Goal: Task Accomplishment & Management: Use online tool/utility

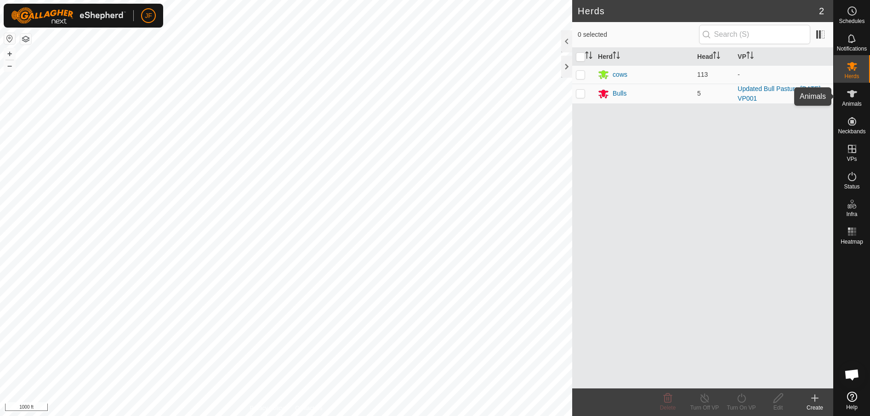
click at [854, 98] on icon at bounding box center [851, 93] width 11 height 11
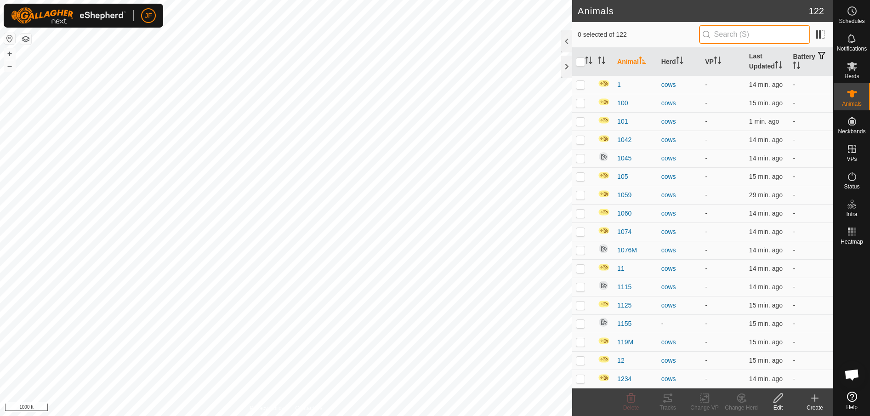
click at [771, 25] on input "text" at bounding box center [754, 34] width 111 height 19
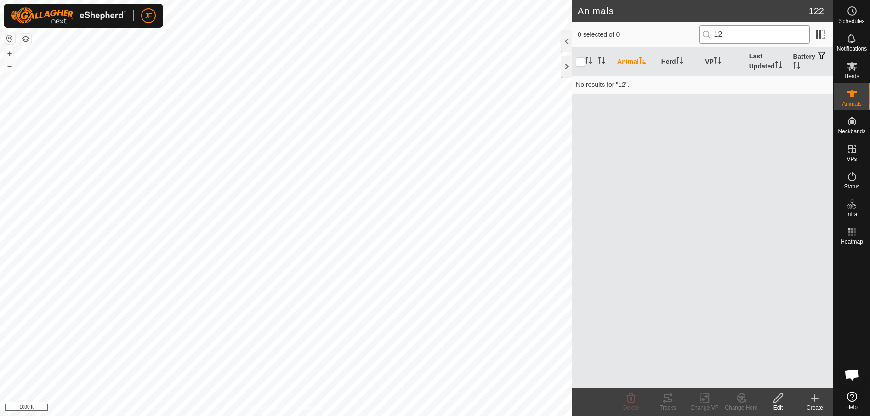
type input "1"
type input "0648"
click at [851, 66] on icon at bounding box center [852, 66] width 10 height 9
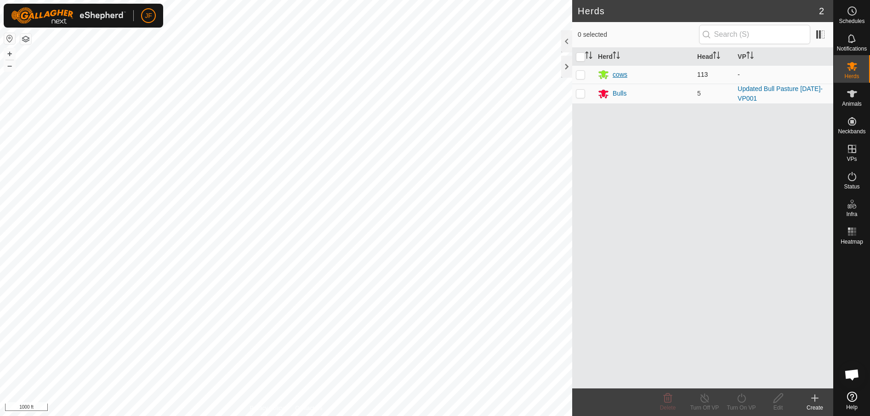
click at [624, 72] on div "cows" at bounding box center [620, 75] width 15 height 10
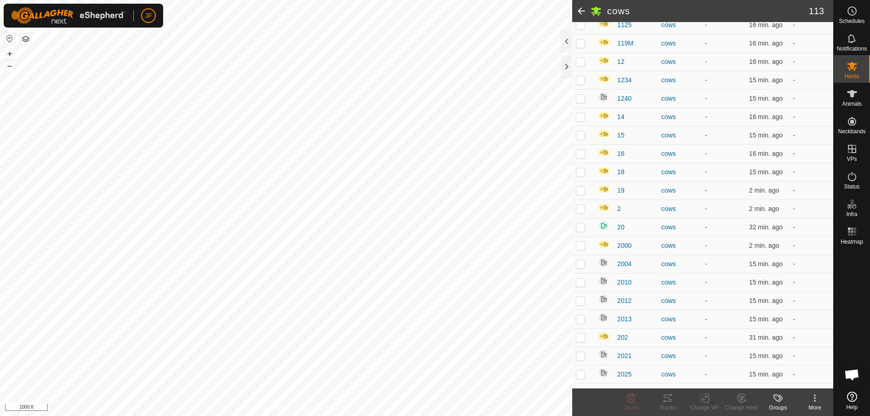
scroll to position [421, 0]
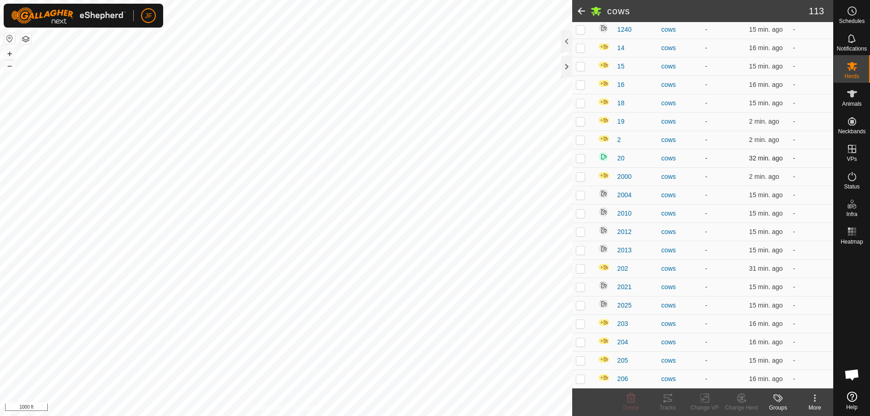
click at [579, 156] on p-checkbox at bounding box center [580, 157] width 9 height 7
click at [813, 403] on icon at bounding box center [814, 397] width 11 height 11
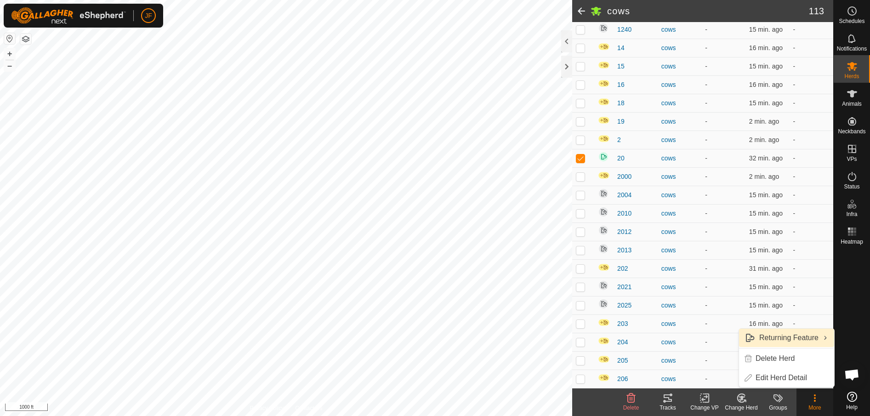
click at [801, 337] on link "Returning Feature" at bounding box center [786, 338] width 95 height 18
click at [708, 351] on link "Turn Off" at bounding box center [691, 357] width 94 height 18
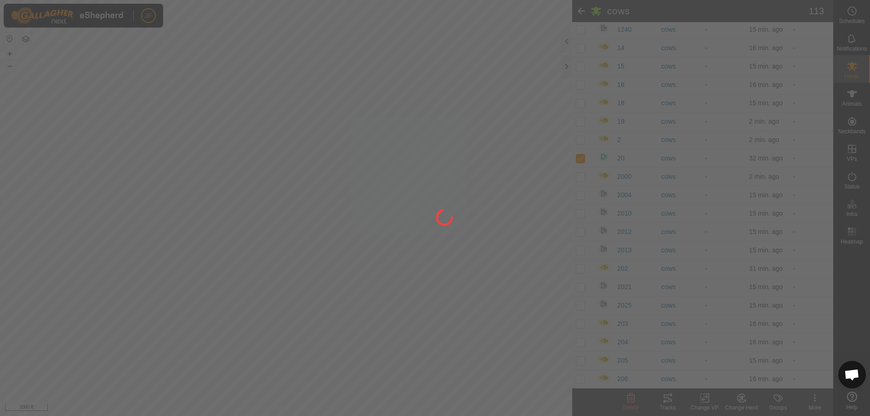
checkbox input "false"
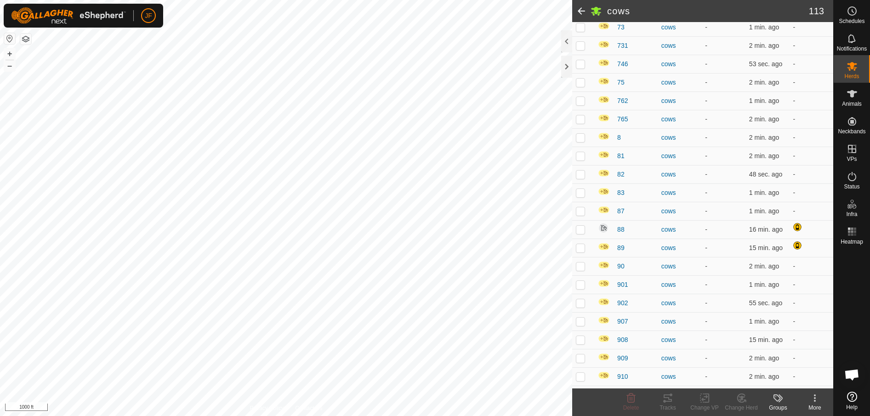
scroll to position [1639, 0]
click at [620, 280] on span "907" at bounding box center [622, 283] width 11 height 10
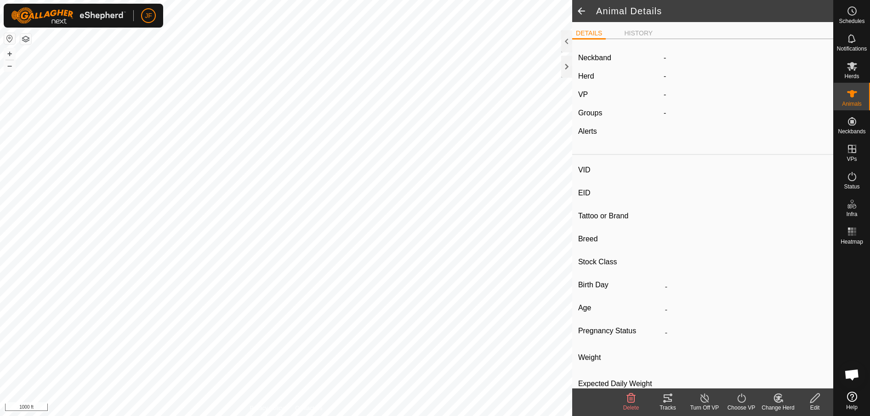
type input "907"
type input "-"
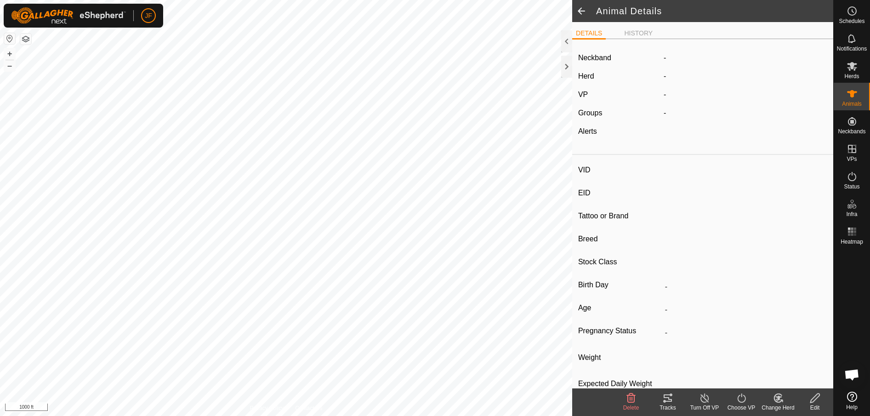
type input "-"
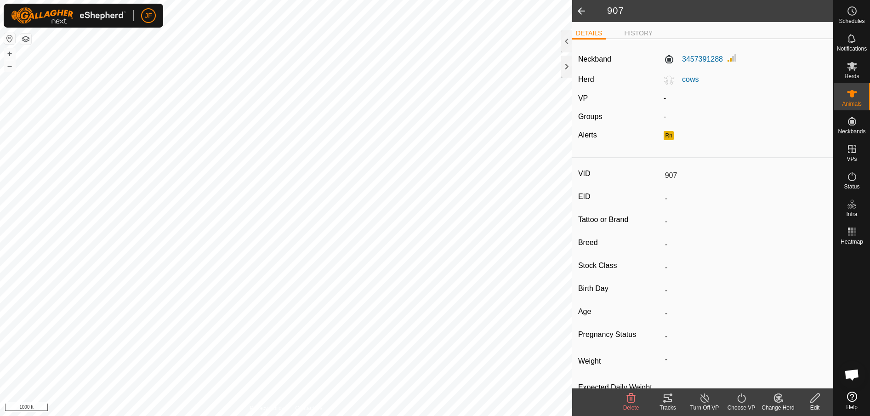
click at [813, 397] on icon at bounding box center [814, 397] width 9 height 9
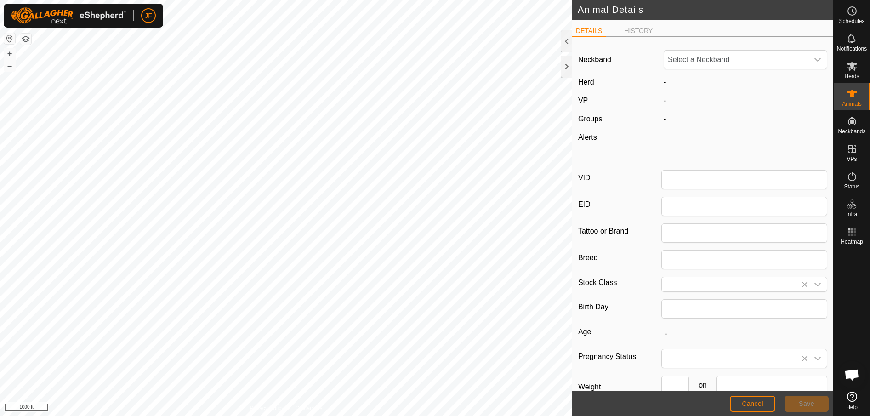
type input "907"
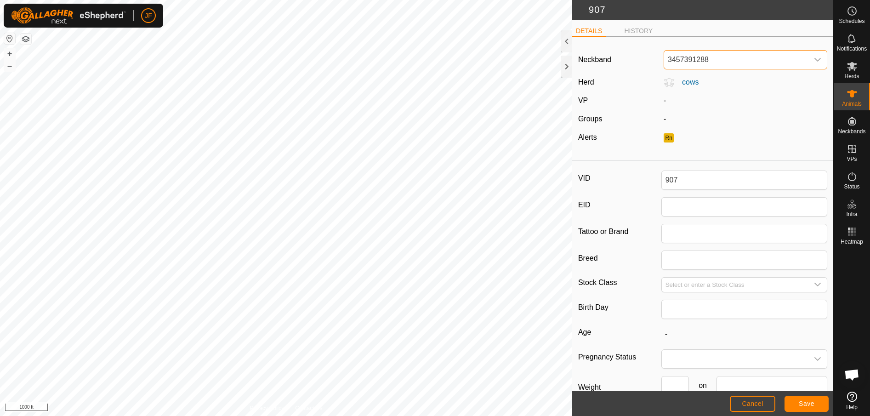
click at [746, 58] on span "3457391288" at bounding box center [736, 60] width 144 height 18
type input "6097"
click at [698, 104] on li "0102196097" at bounding box center [742, 107] width 157 height 18
click at [808, 406] on span "Save" at bounding box center [807, 403] width 16 height 7
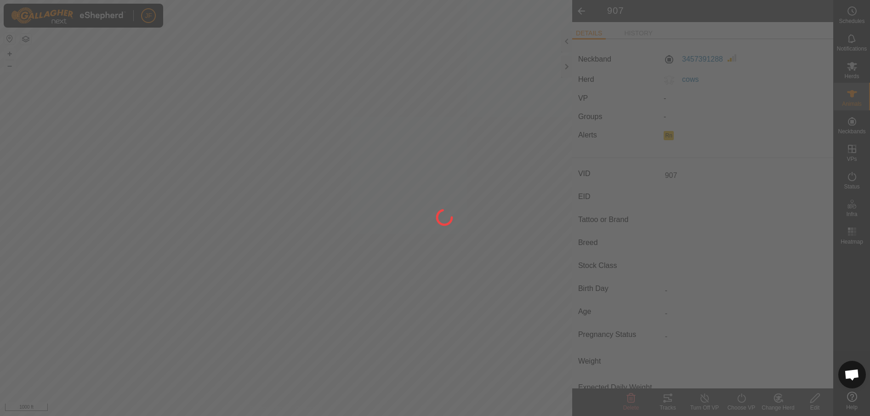
type input "-"
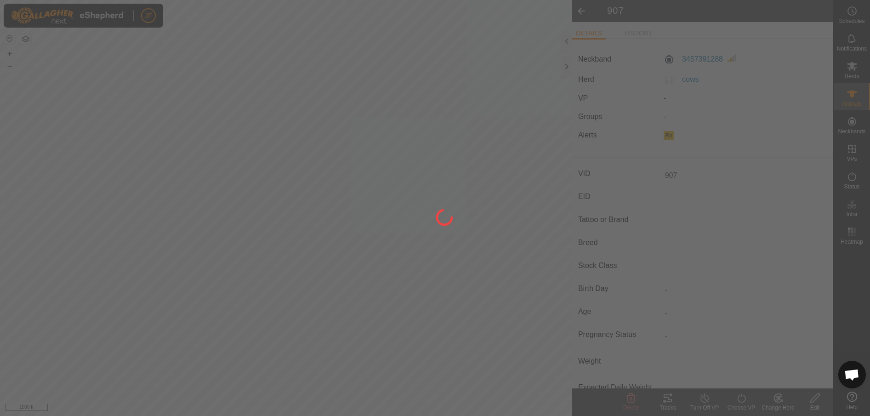
type input "-"
type input "0 kg"
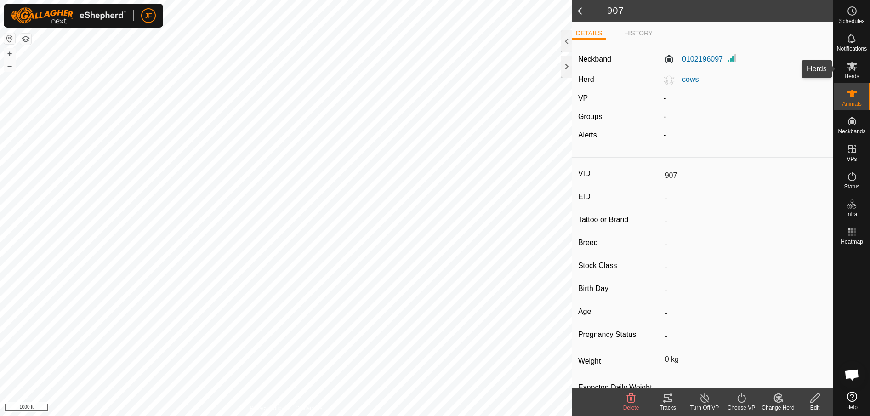
click at [852, 66] on icon at bounding box center [852, 66] width 10 height 9
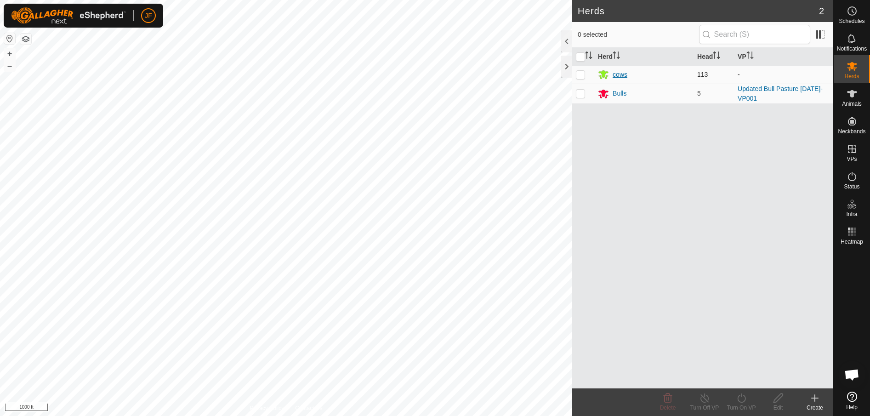
click at [624, 73] on div "cows" at bounding box center [620, 75] width 15 height 10
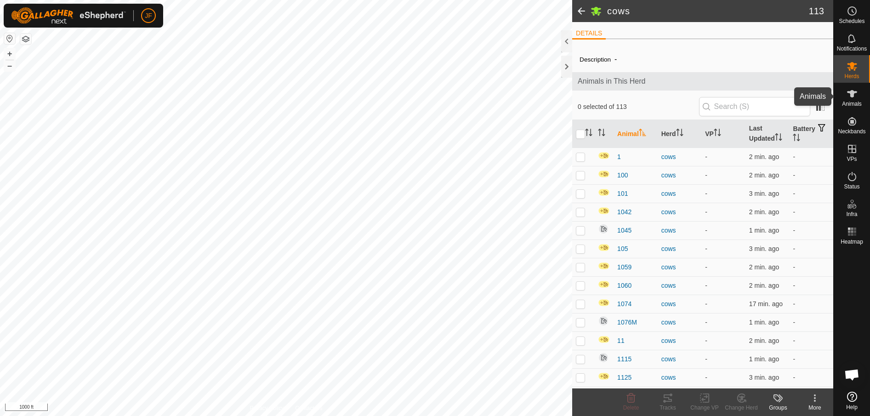
click at [850, 99] on es-animals-svg-icon at bounding box center [852, 93] width 17 height 15
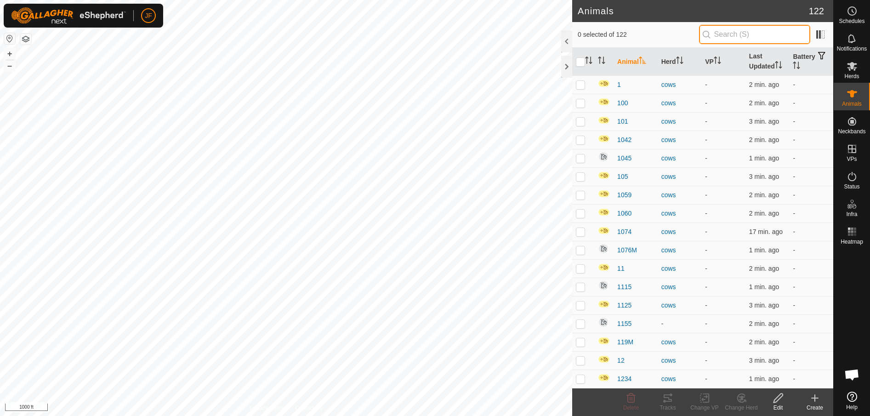
click at [759, 32] on input "text" at bounding box center [754, 34] width 111 height 19
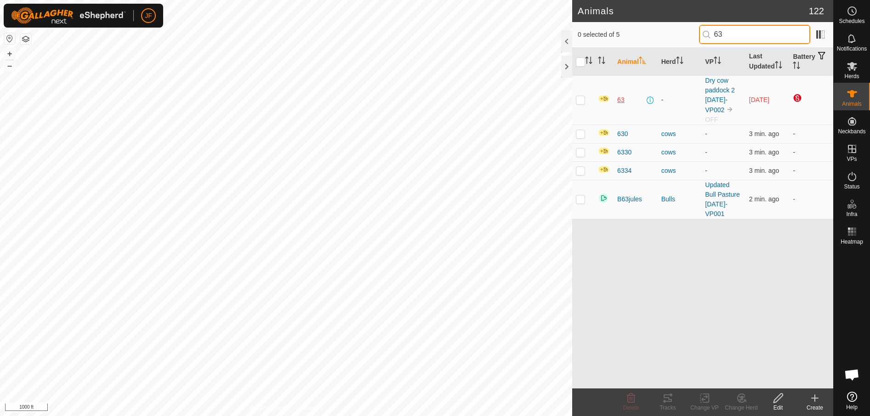
type input "63"
click at [619, 97] on span "63" at bounding box center [620, 100] width 7 height 10
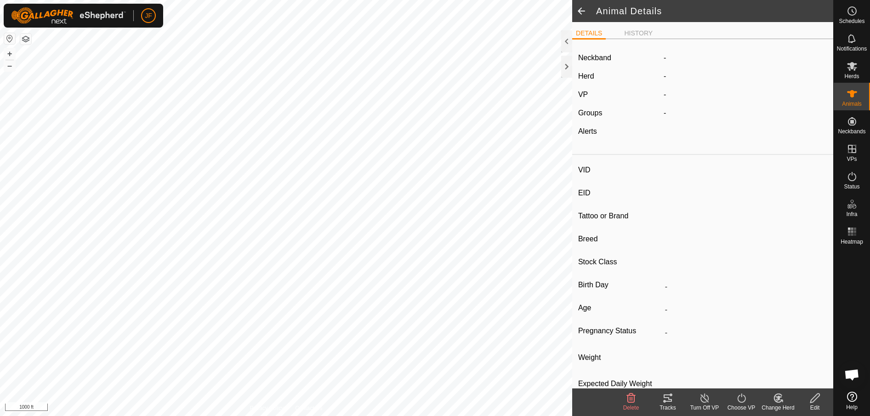
type input "63"
type input "-"
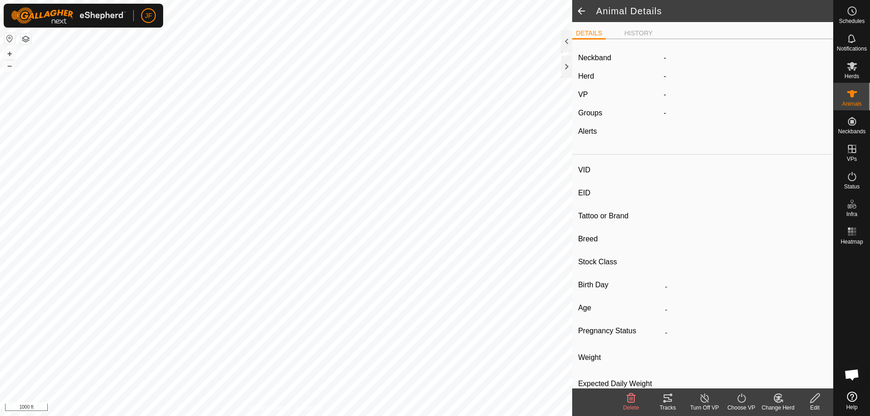
type input "0 kg"
type input "-"
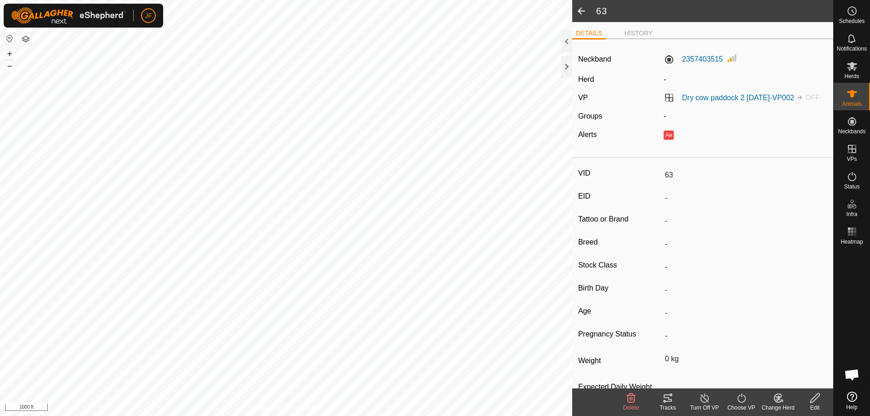
click at [816, 399] on icon at bounding box center [814, 397] width 9 height 9
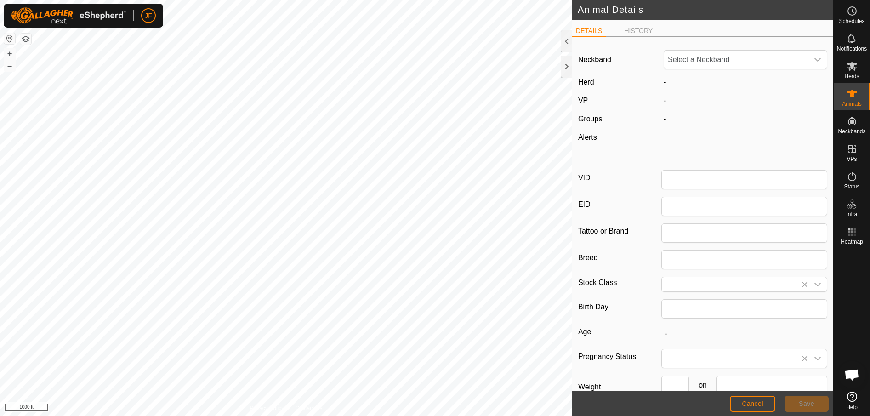
type input "63"
type input "0"
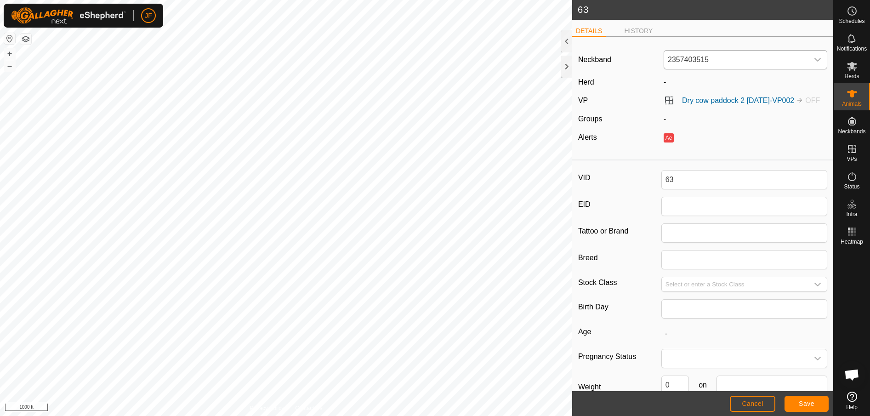
click at [814, 61] on icon "dropdown trigger" at bounding box center [817, 60] width 6 height 4
type input "89"
drag, startPoint x: 707, startPoint y: 125, endPoint x: 670, endPoint y: 121, distance: 36.4
click at [670, 121] on li "1416058929" at bounding box center [742, 126] width 157 height 18
click at [803, 403] on span "Save" at bounding box center [807, 403] width 16 height 7
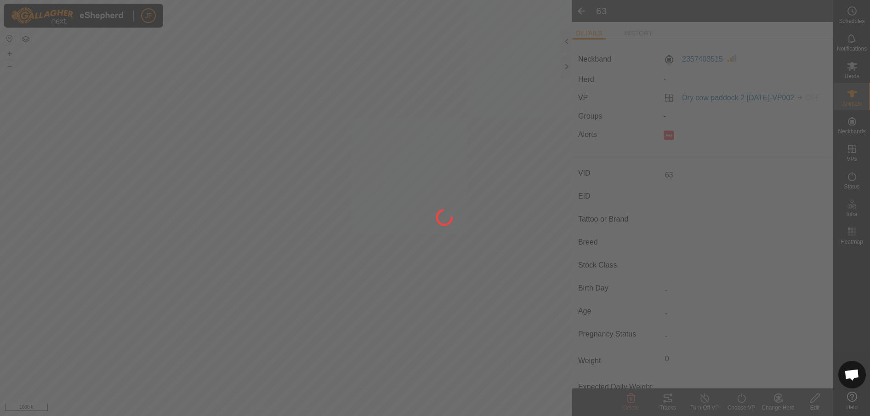
type input "-"
type input "0 kg"
type input "-"
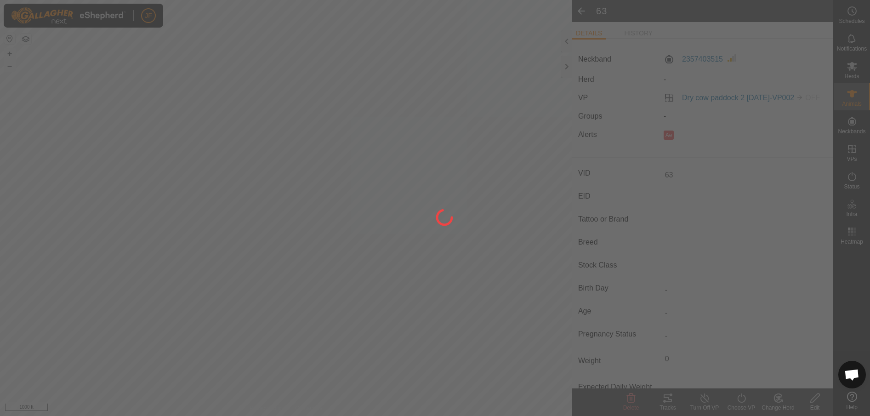
type input "-"
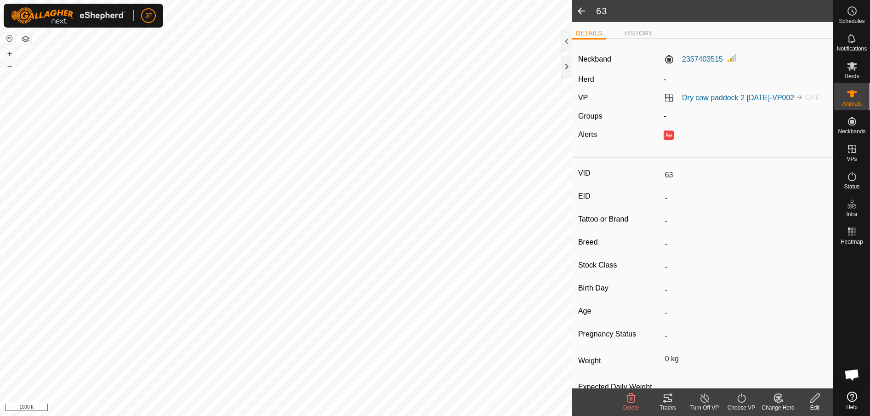
click at [817, 396] on icon at bounding box center [814, 397] width 11 height 11
type input "0"
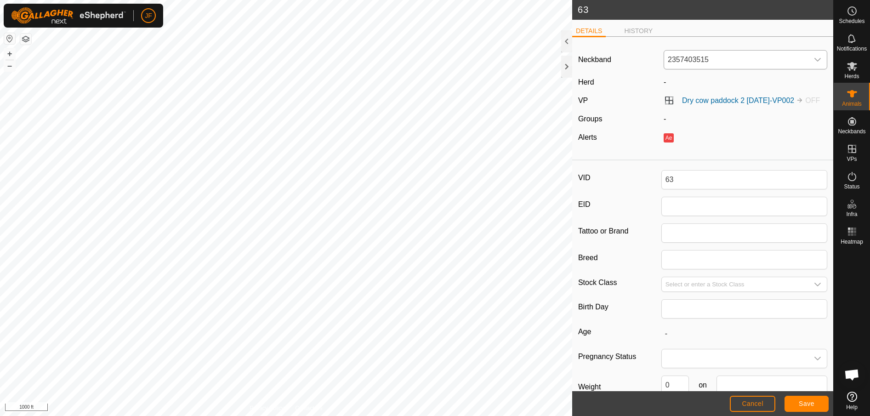
click at [808, 59] on div "dropdown trigger" at bounding box center [817, 60] width 18 height 18
type input "8929"
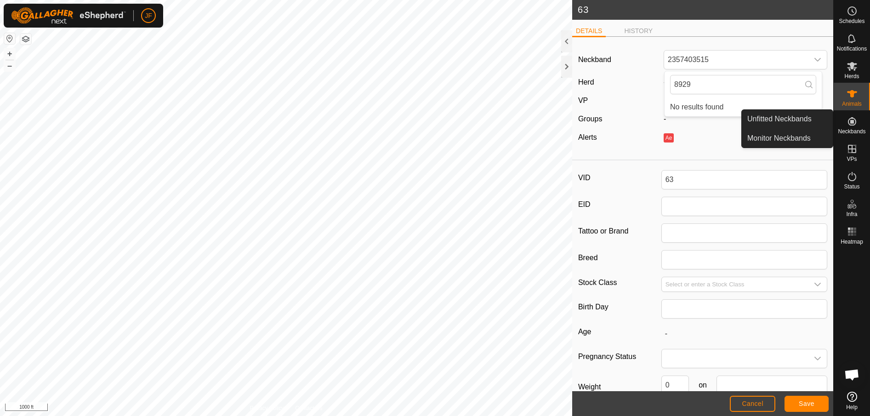
click at [853, 122] on icon at bounding box center [852, 121] width 8 height 8
click at [795, 118] on link "Unfitted Neckbands" at bounding box center [787, 119] width 91 height 18
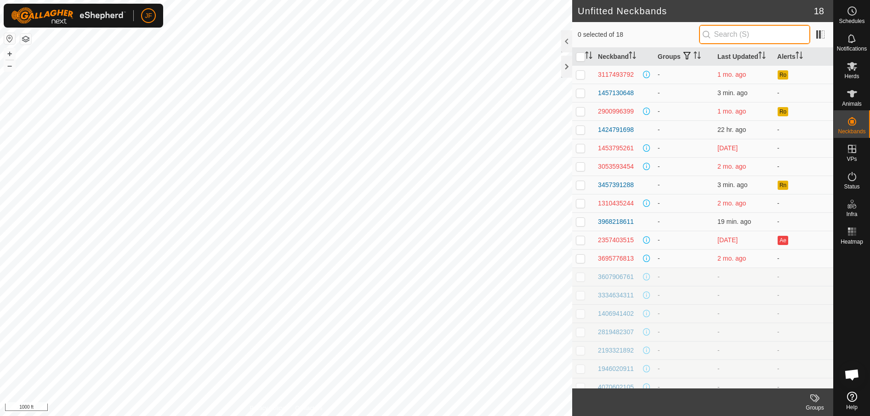
click at [755, 33] on input "text" at bounding box center [754, 34] width 111 height 19
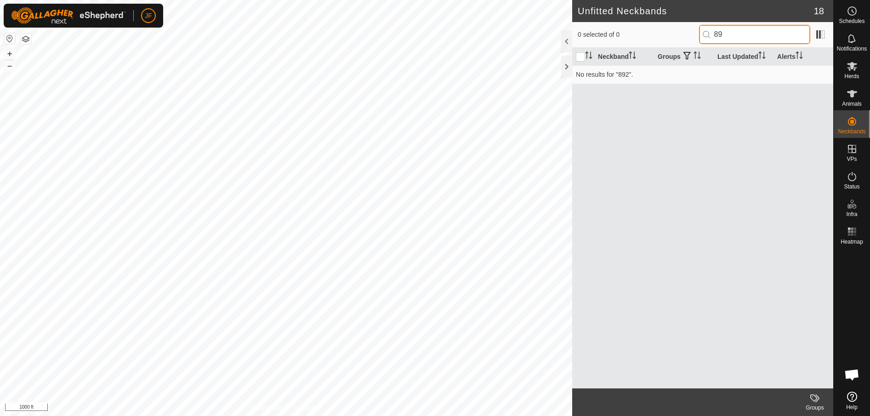
type input "8"
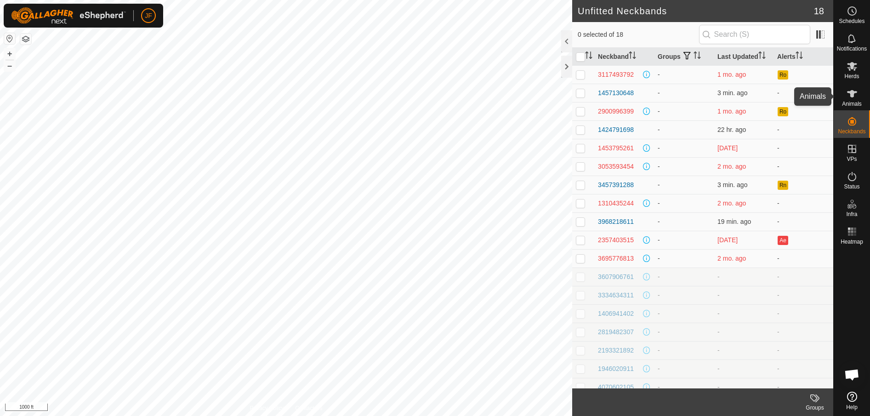
click at [851, 97] on icon at bounding box center [852, 93] width 10 height 7
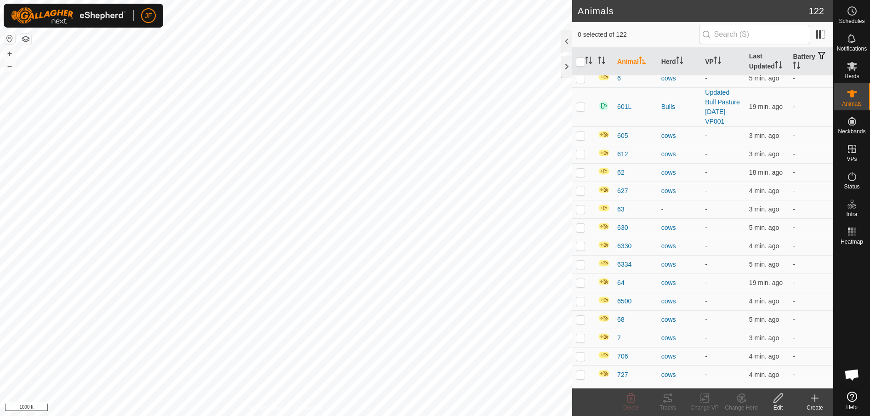
scroll to position [1332, 0]
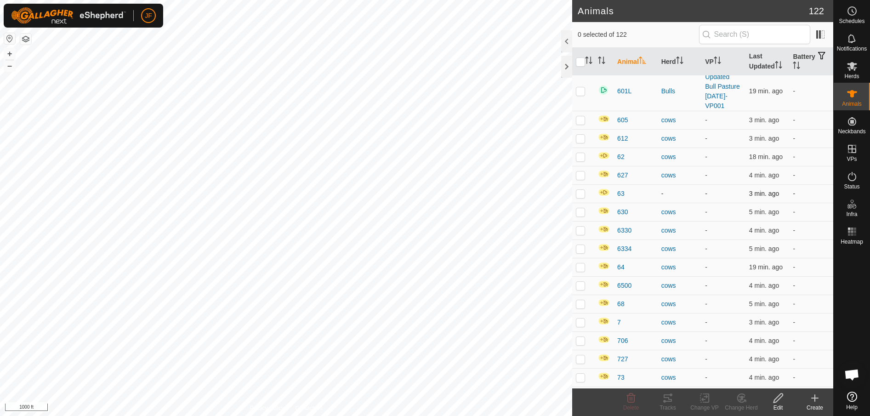
click at [621, 187] on td "63" at bounding box center [635, 193] width 44 height 18
click at [619, 193] on span "63" at bounding box center [620, 194] width 7 height 10
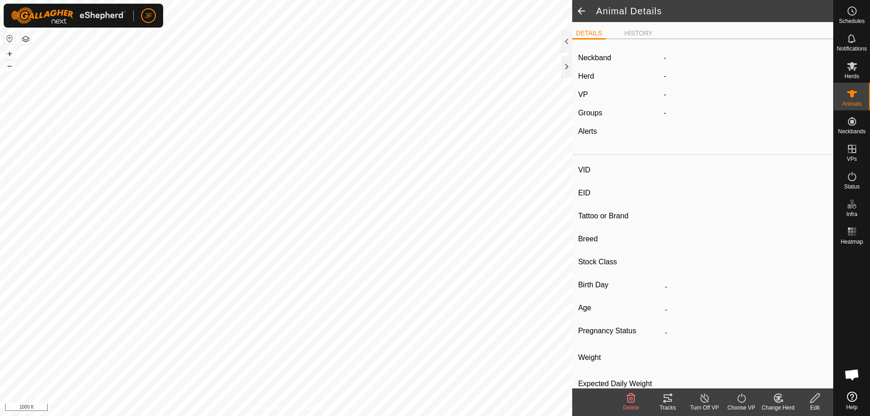
type input "63"
type input "-"
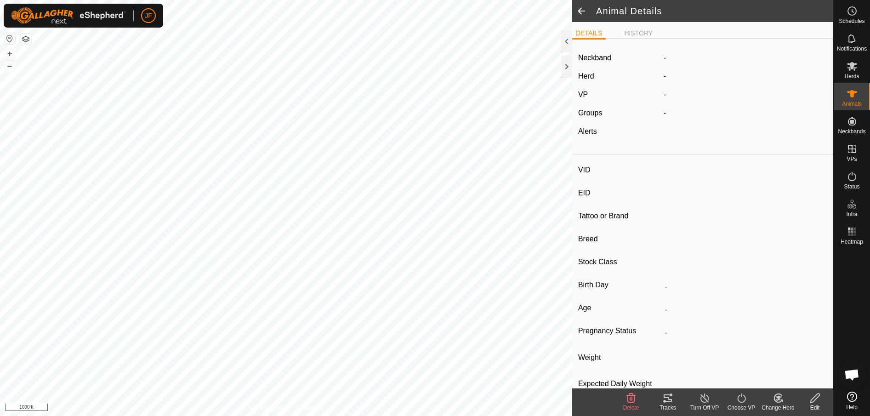
type input "0 kg"
type input "-"
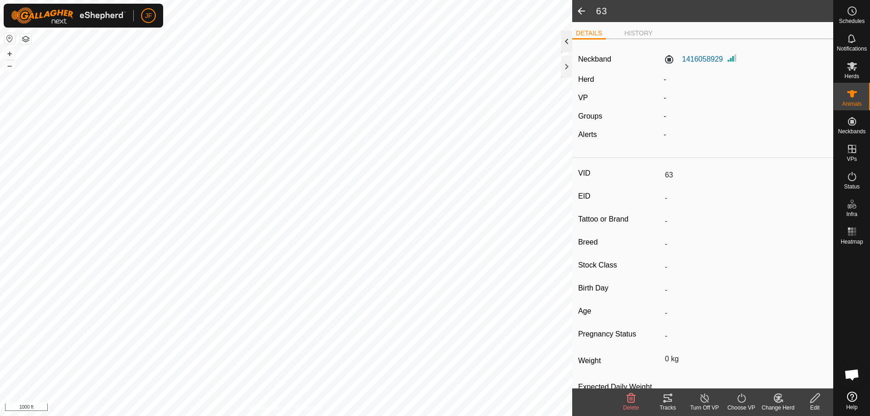
click at [565, 40] on div at bounding box center [566, 41] width 11 height 22
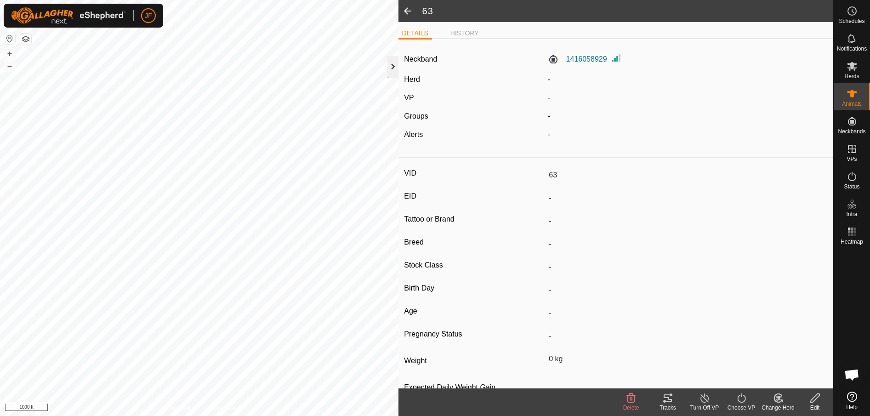
click at [392, 60] on div at bounding box center [392, 67] width 11 height 22
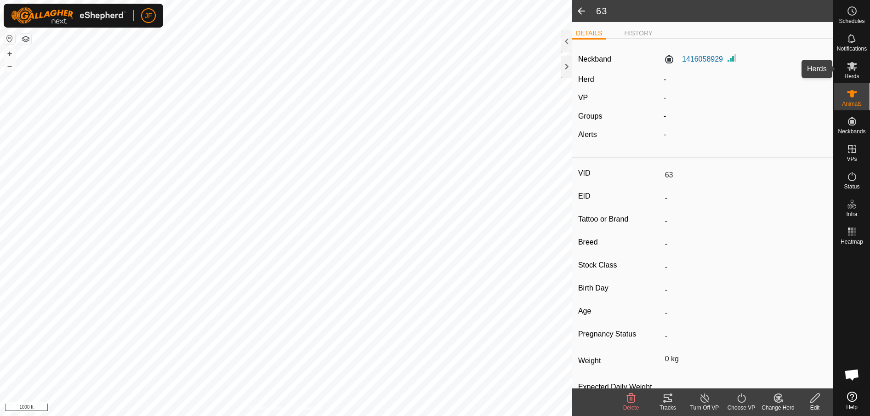
click at [853, 66] on icon at bounding box center [852, 66] width 10 height 9
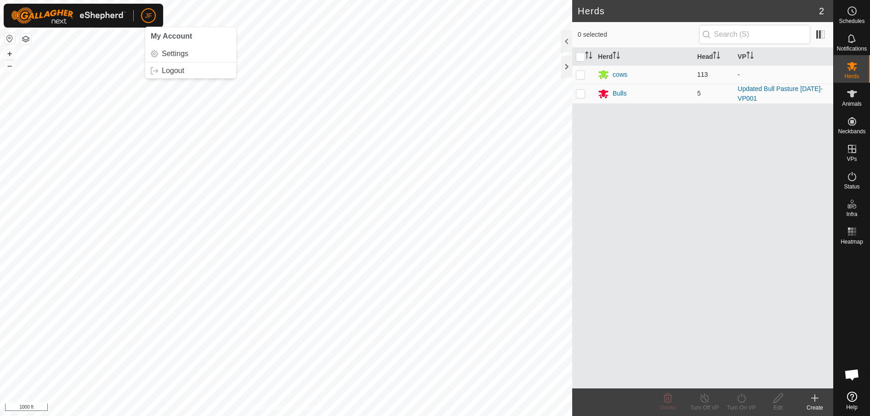
click at [583, 78] on p-checkbox at bounding box center [580, 74] width 9 height 7
checkbox input "true"
click at [741, 400] on icon at bounding box center [741, 397] width 11 height 11
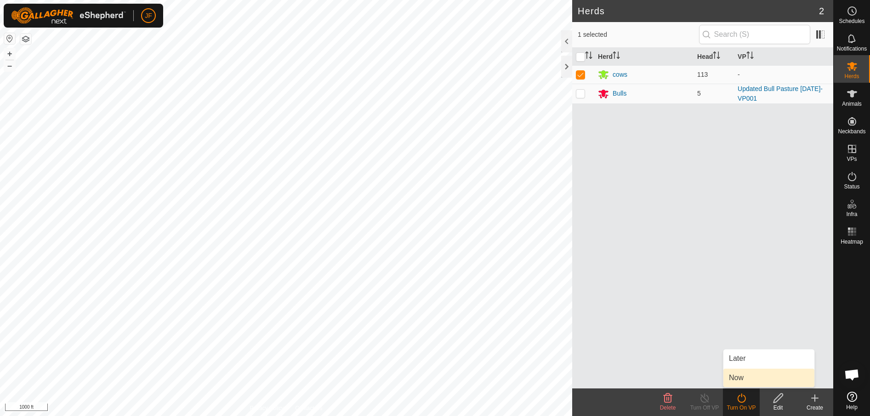
click at [743, 372] on link "Now" at bounding box center [768, 378] width 91 height 18
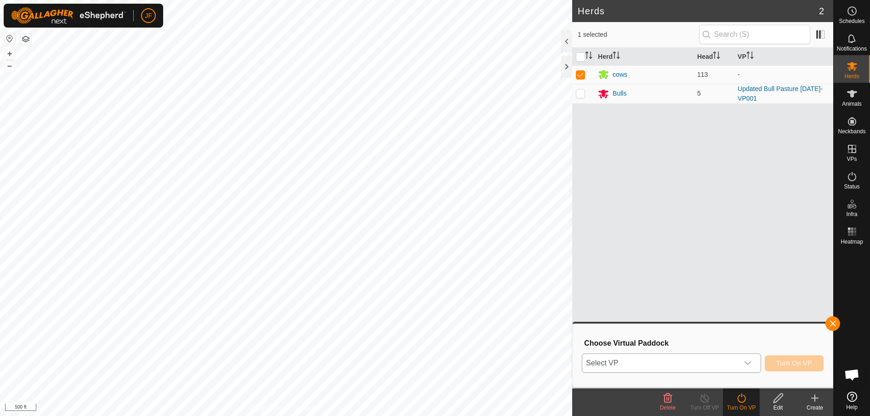
click at [749, 358] on div "dropdown trigger" at bounding box center [747, 363] width 18 height 18
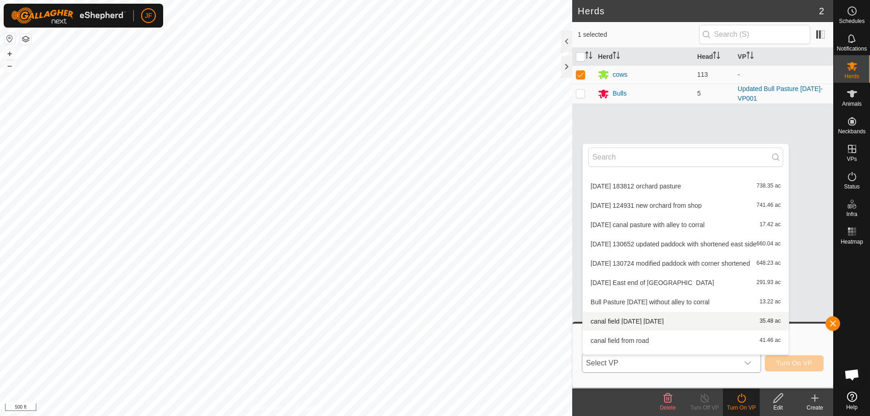
scroll to position [115, 0]
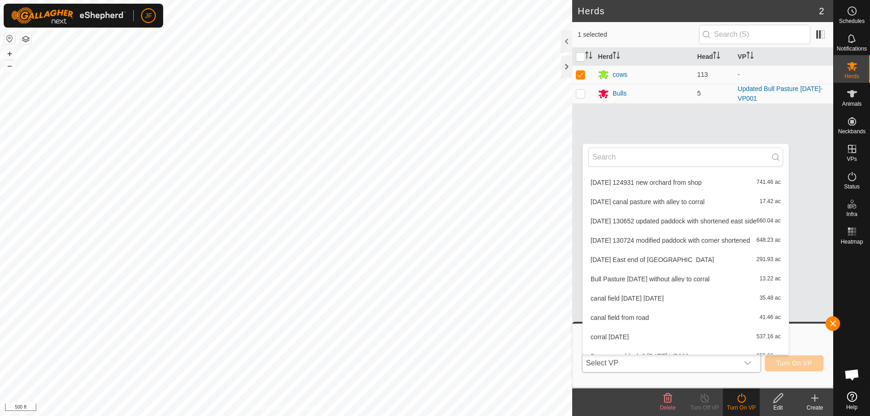
click at [705, 297] on li "canal field 10-6-26 today 35.48 ac" at bounding box center [686, 298] width 206 height 18
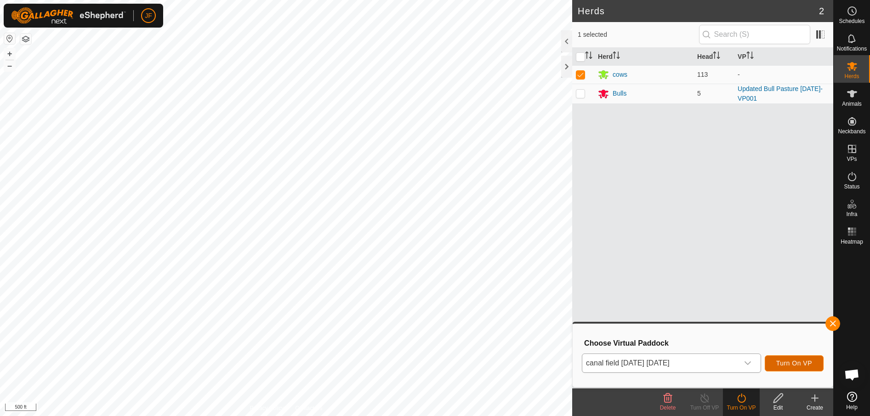
click at [807, 364] on span "Turn On VP" at bounding box center [794, 362] width 36 height 7
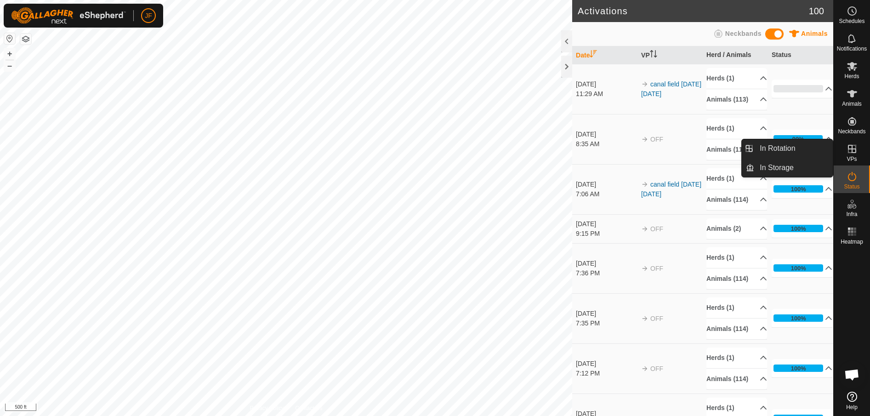
drag, startPoint x: 849, startPoint y: 159, endPoint x: 853, endPoint y: 152, distance: 8.6
click at [853, 152] on icon at bounding box center [851, 148] width 11 height 11
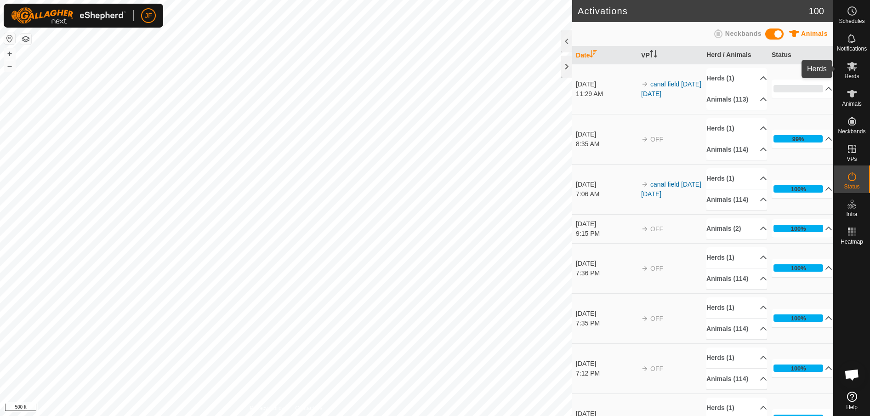
click at [857, 75] on span "Herds" at bounding box center [851, 77] width 15 height 6
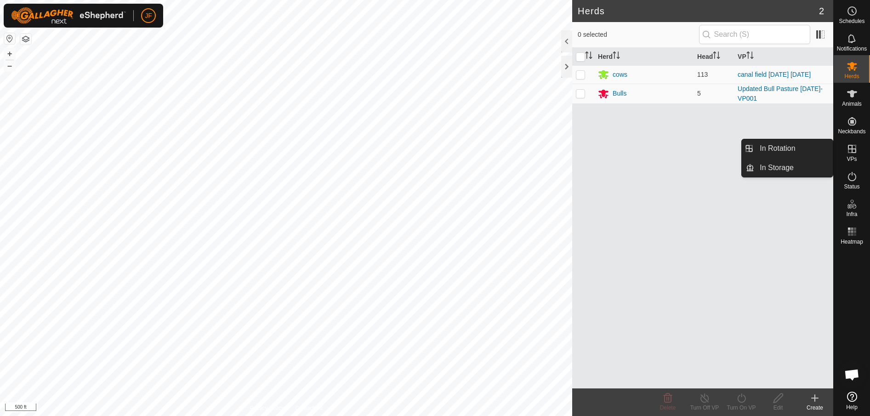
click at [852, 147] on icon at bounding box center [852, 149] width 8 height 8
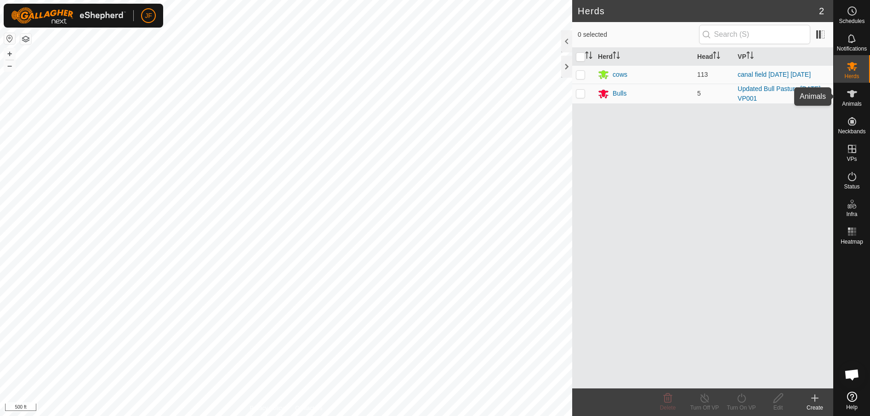
click at [851, 101] on span "Animals" at bounding box center [852, 104] width 20 height 6
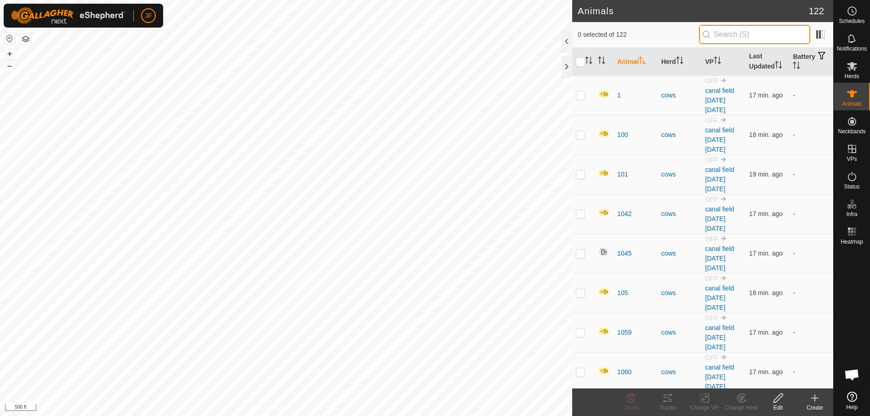
click at [738, 34] on input "text" at bounding box center [754, 34] width 111 height 19
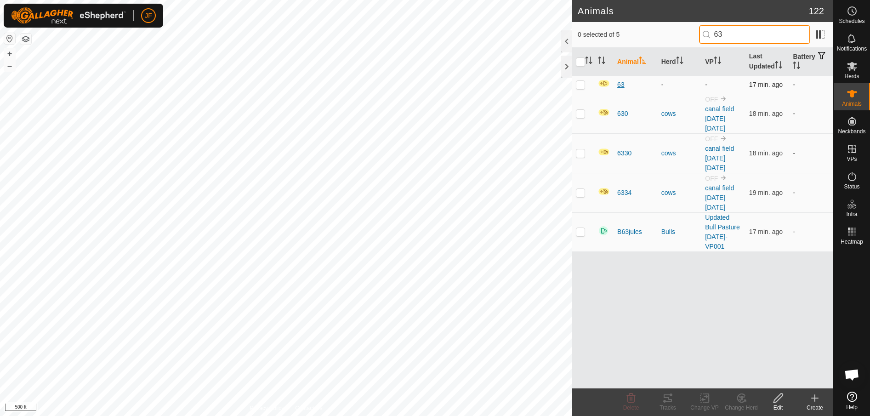
type input "63"
click at [621, 84] on span "63" at bounding box center [620, 85] width 7 height 10
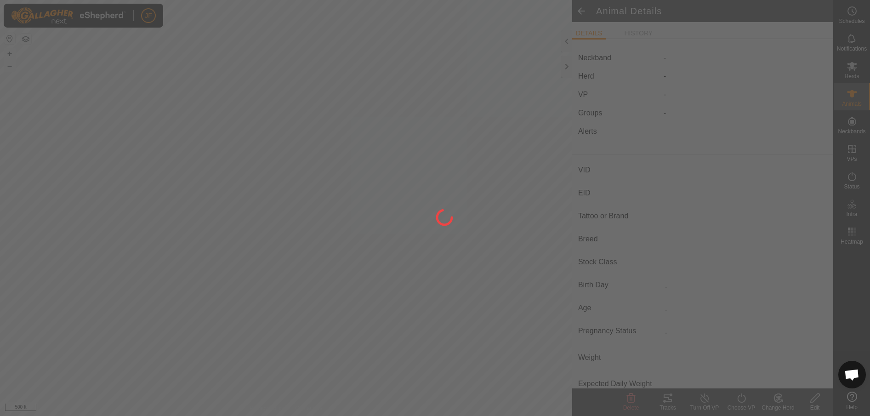
type input "63"
type input "-"
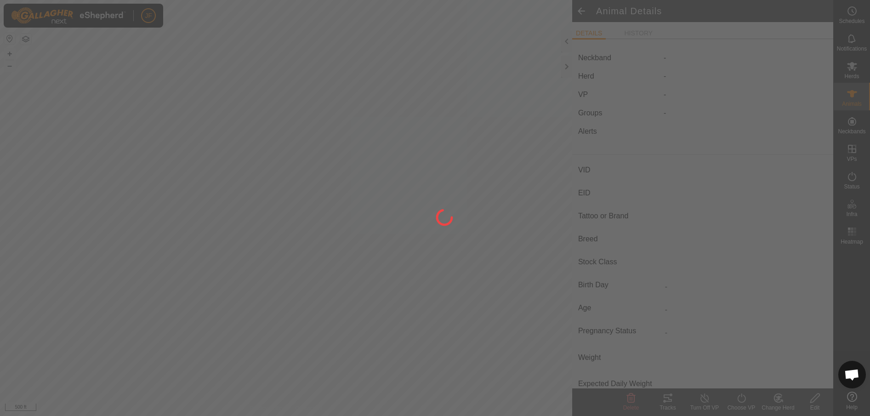
type input "0 kg"
type input "-"
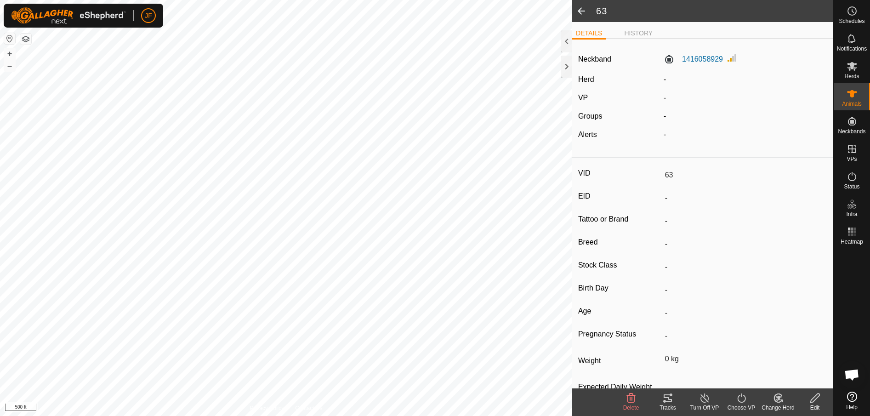
click at [776, 397] on icon at bounding box center [778, 398] width 6 height 5
click at [788, 356] on link "Choose Herd..." at bounding box center [805, 358] width 91 height 18
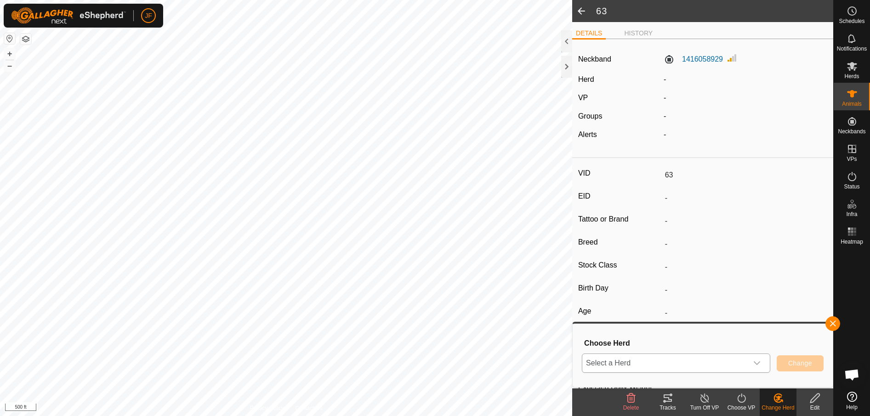
click at [757, 358] on div "dropdown trigger" at bounding box center [757, 363] width 18 height 18
click at [617, 316] on li "cows" at bounding box center [676, 318] width 187 height 23
click at [795, 359] on span "Change" at bounding box center [800, 362] width 24 height 7
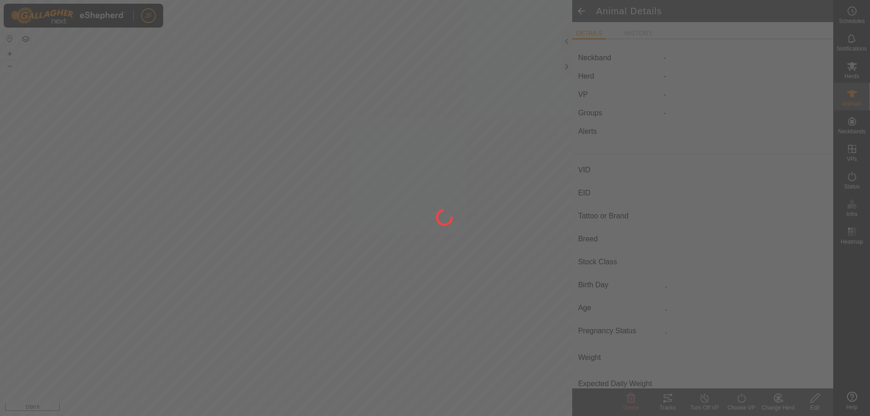
type input "63"
type input "-"
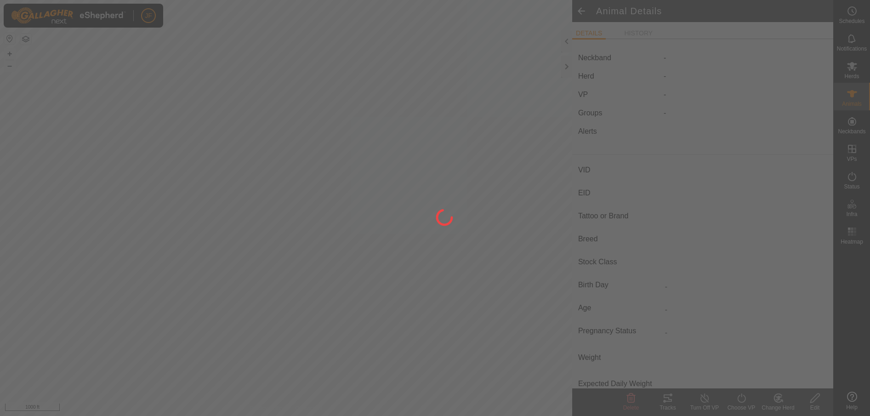
type input "0 kg"
type input "-"
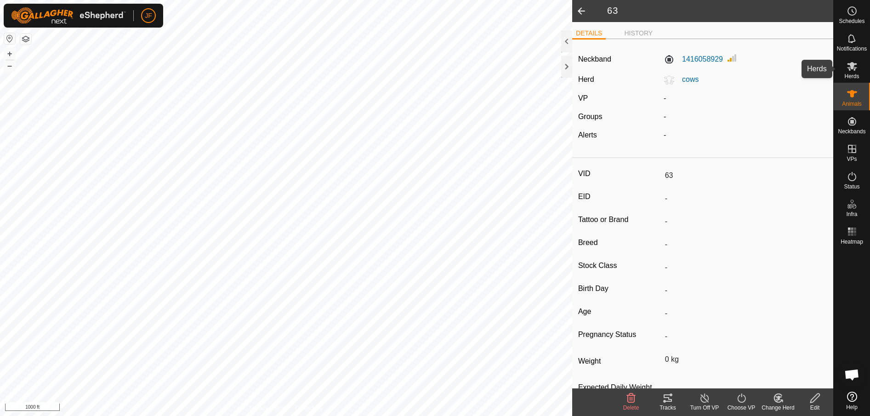
click at [851, 62] on icon at bounding box center [851, 66] width 11 height 11
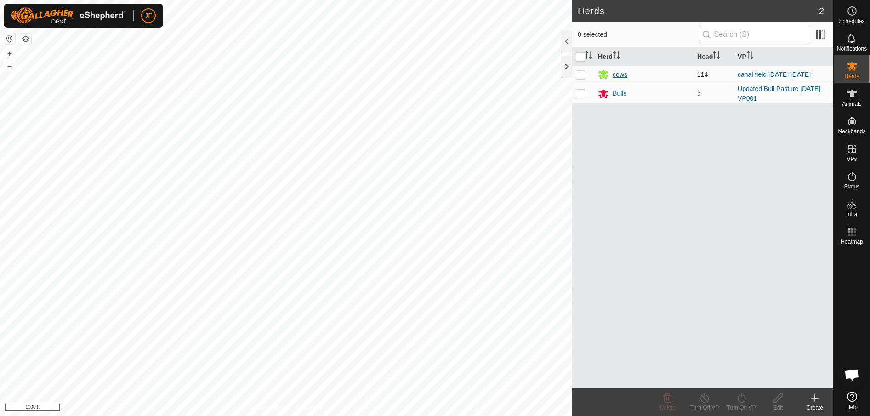
click at [621, 76] on div "cows" at bounding box center [620, 75] width 15 height 10
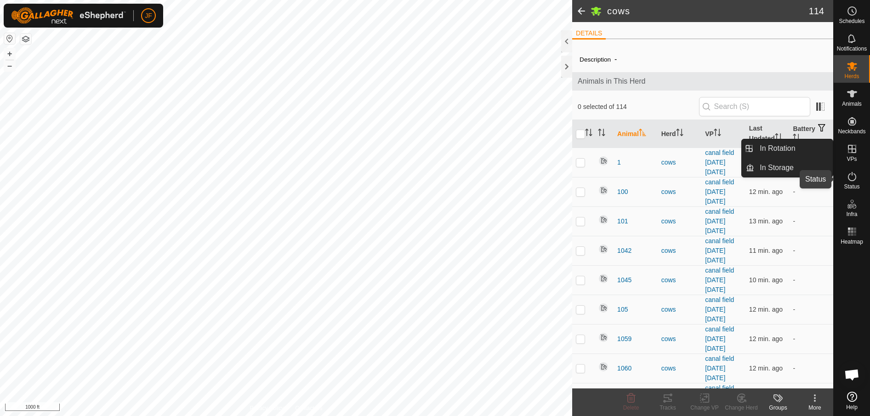
click at [850, 179] on icon at bounding box center [851, 176] width 11 height 11
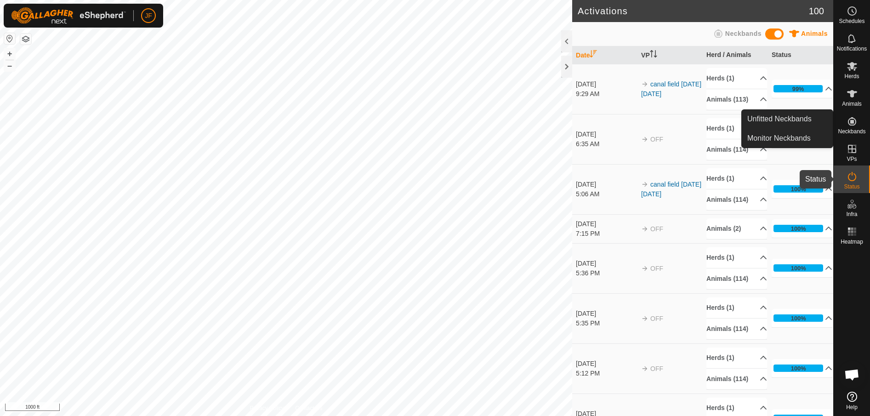
click at [854, 174] on icon at bounding box center [852, 176] width 8 height 9
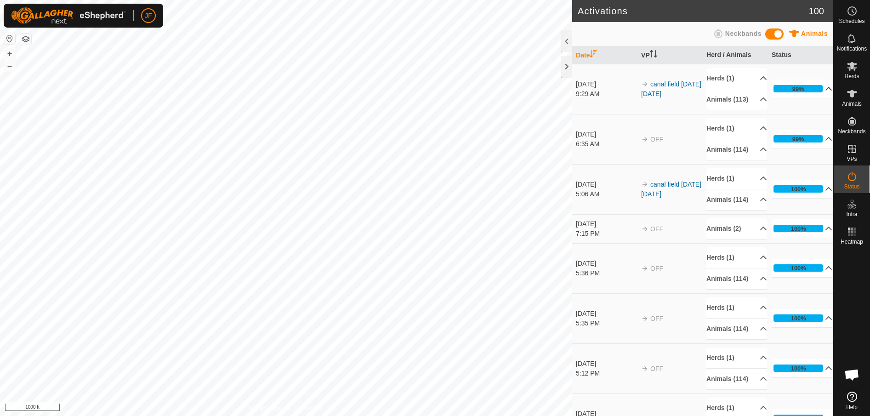
click at [811, 91] on p-accordion-header "99%" at bounding box center [802, 88] width 61 height 18
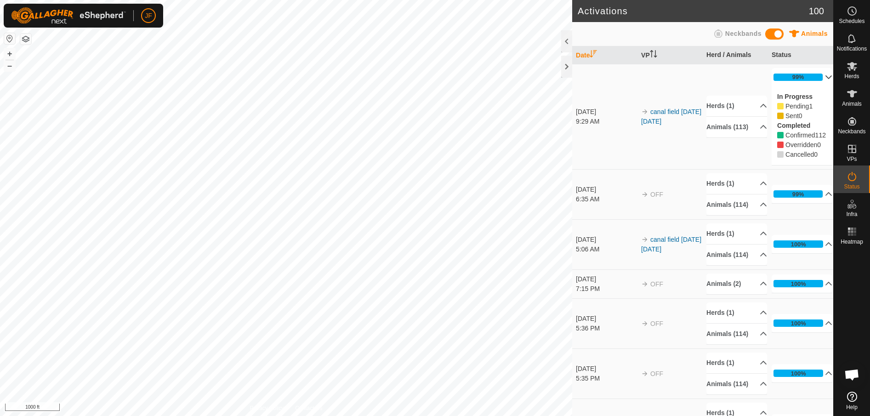
click at [785, 105] on span "Pending" at bounding box center [796, 105] width 23 height 7
click at [751, 107] on p-accordion-header "Herds (1)" at bounding box center [736, 106] width 61 height 21
click at [849, 63] on icon at bounding box center [852, 66] width 10 height 9
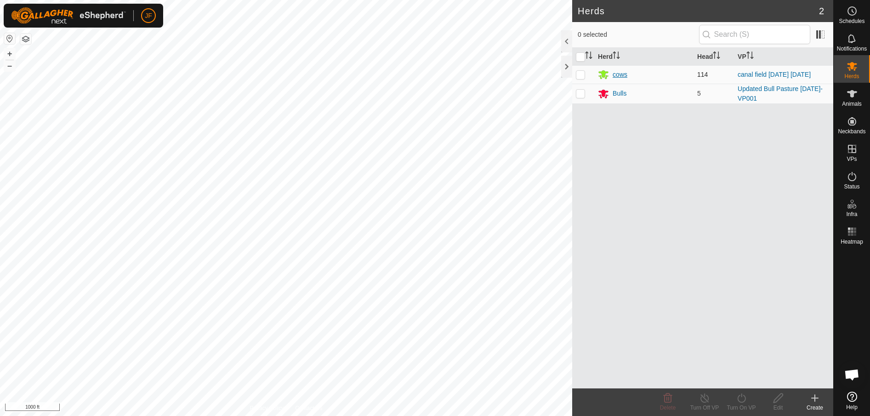
click at [616, 74] on div "cows" at bounding box center [620, 75] width 15 height 10
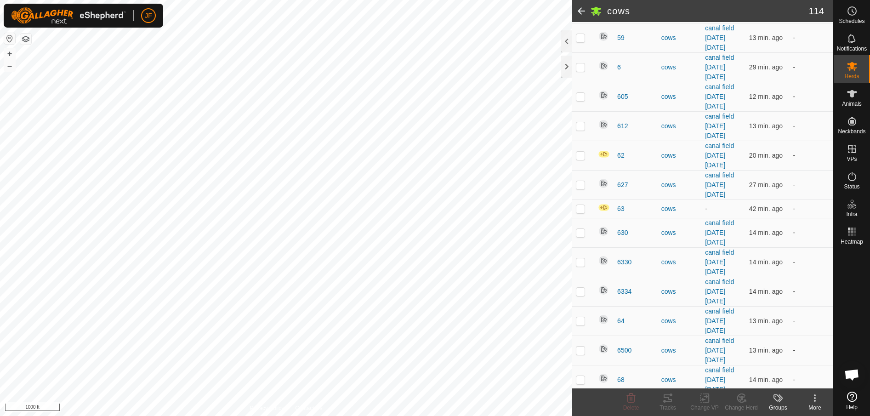
scroll to position [2074, 0]
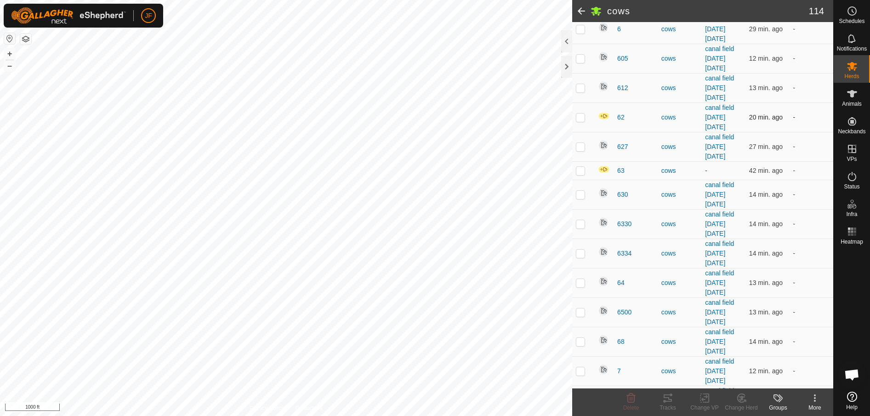
click at [578, 117] on p-checkbox at bounding box center [580, 117] width 9 height 7
checkbox input "true"
click at [579, 169] on p-checkbox at bounding box center [580, 170] width 9 height 7
checkbox input "true"
click at [814, 400] on icon at bounding box center [815, 401] width 2 height 2
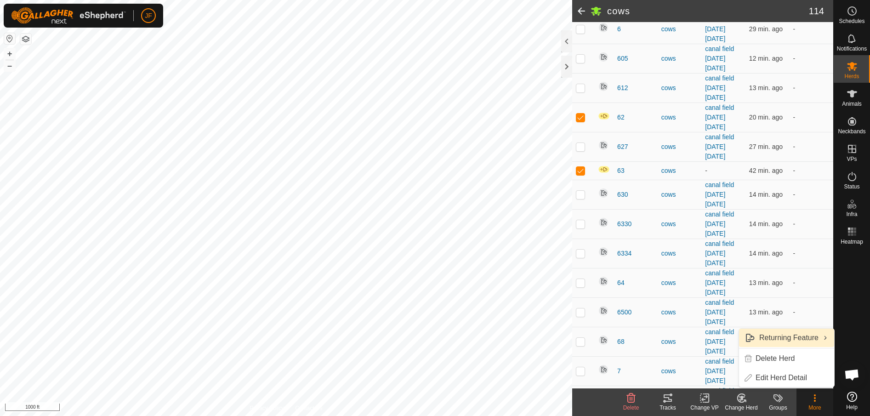
click at [803, 330] on link "Returning Feature" at bounding box center [786, 338] width 95 height 18
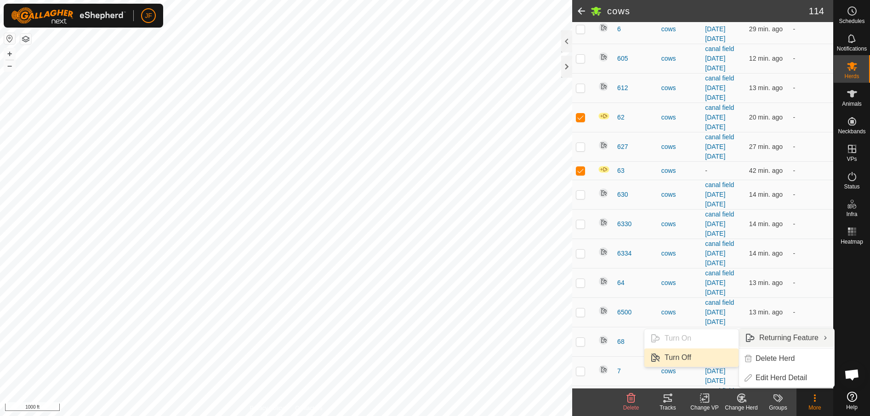
click at [694, 351] on link "Turn Off" at bounding box center [691, 357] width 94 height 18
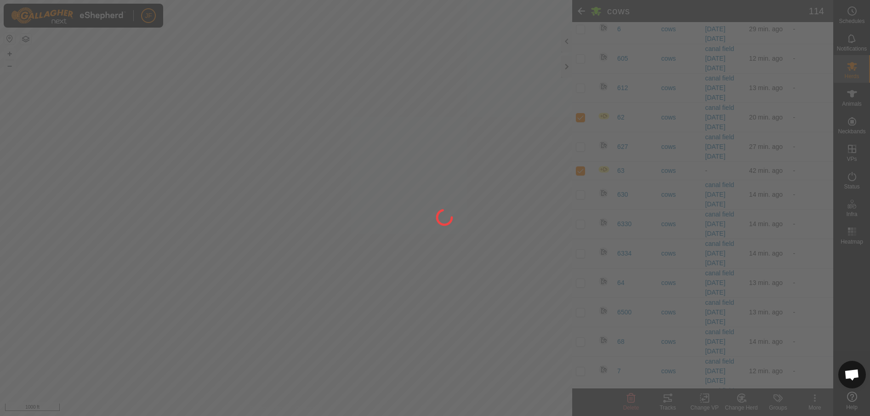
checkbox input "false"
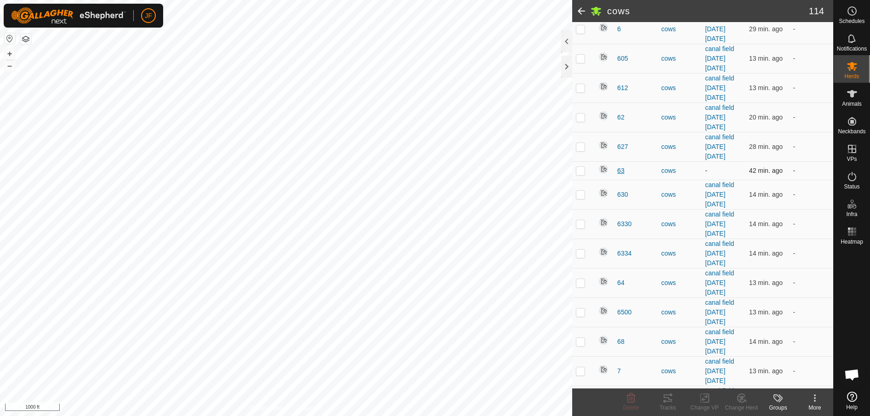
click at [619, 170] on span "63" at bounding box center [620, 171] width 7 height 10
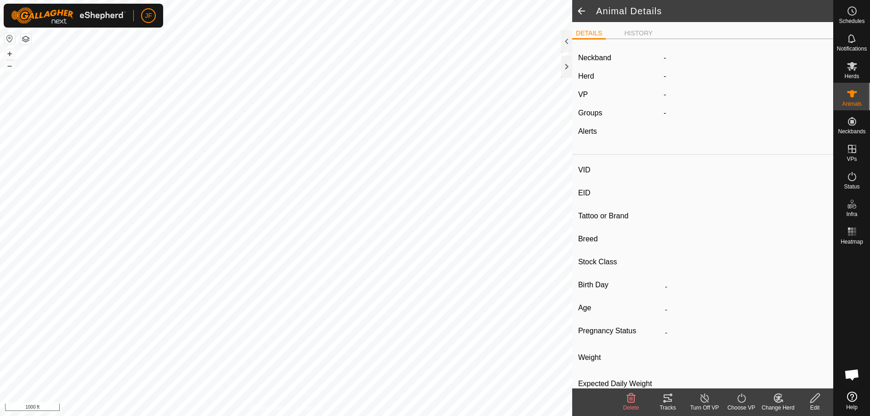
type input "63"
type input "-"
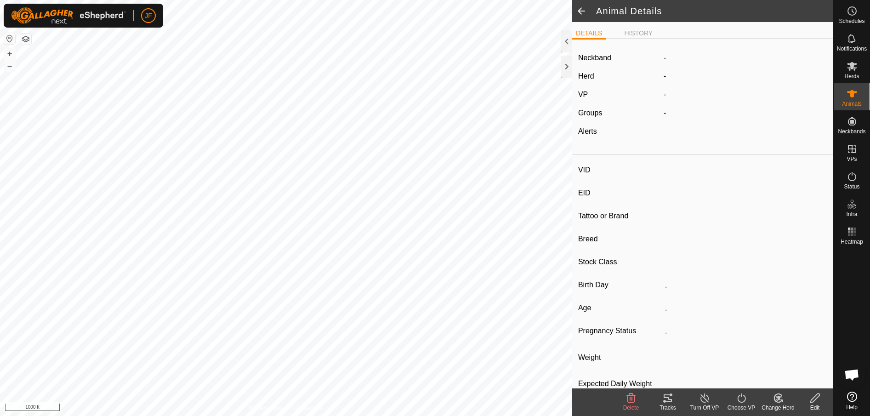
type input "0 kg"
type input "-"
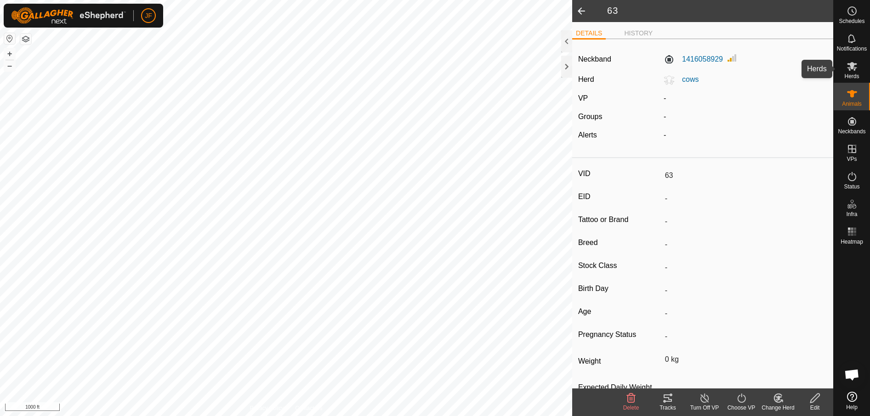
click at [852, 66] on icon at bounding box center [852, 66] width 10 height 9
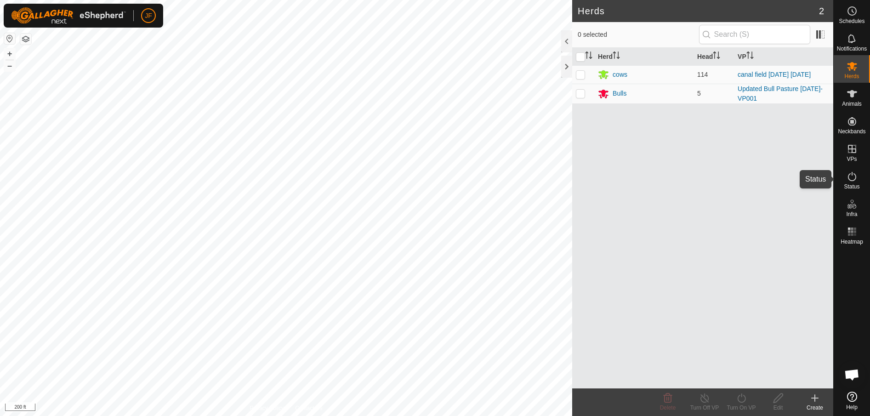
click at [850, 174] on icon at bounding box center [851, 176] width 11 height 11
click at [851, 178] on icon at bounding box center [851, 176] width 11 height 11
